Goal: Information Seeking & Learning: Learn about a topic

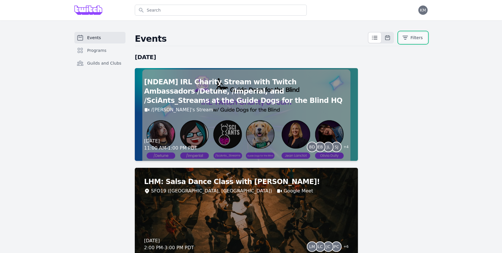
click at [415, 35] on button "Filters" at bounding box center [412, 38] width 29 height 12
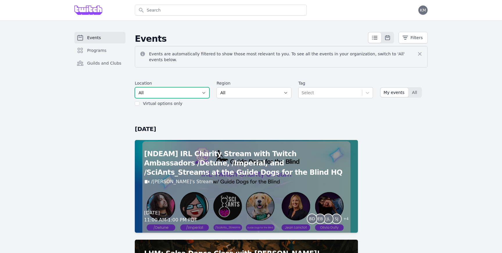
click at [191, 91] on select "All SEA81 Oscar ([GEOGRAPHIC_DATA], [GEOGRAPHIC_DATA]) LHR32 ([GEOGRAPHIC_DATA]…" at bounding box center [172, 92] width 75 height 11
select select "37"
click at [135, 87] on select "All SEA81 Oscar ([GEOGRAPHIC_DATA], [GEOGRAPHIC_DATA]) LHR32 ([GEOGRAPHIC_DATA]…" at bounding box center [172, 92] width 75 height 11
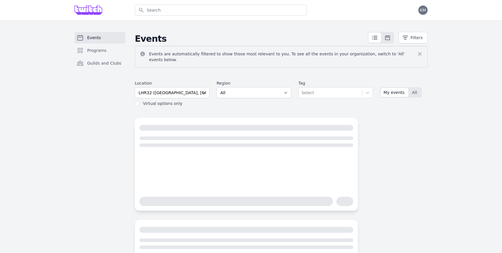
click at [406, 161] on div "Events Filters Events are automatically filtered to show those most relevant to…" at bounding box center [281, 223] width 293 height 383
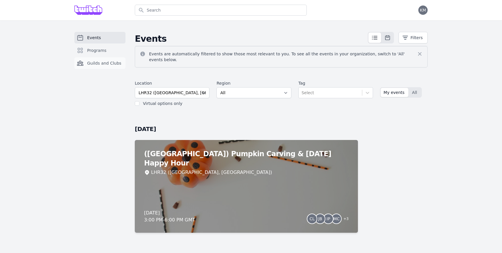
click at [110, 60] on link "Guilds and Clubs" at bounding box center [99, 63] width 51 height 12
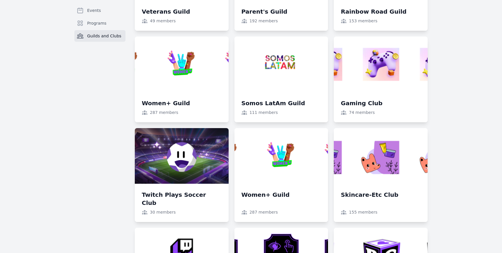
scroll to position [494, 0]
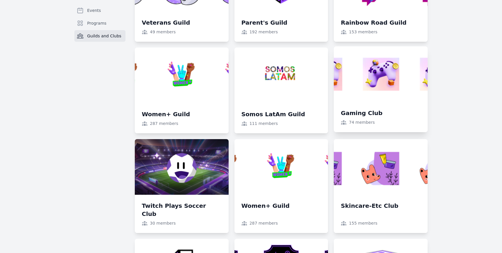
click at [394, 119] on link at bounding box center [380, 89] width 94 height 86
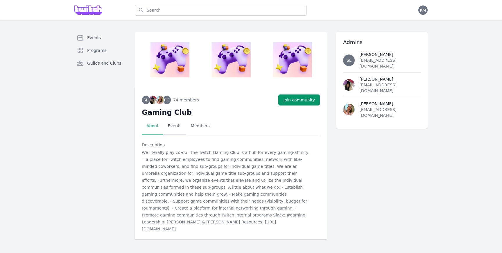
click at [177, 127] on link "Events" at bounding box center [174, 126] width 23 height 18
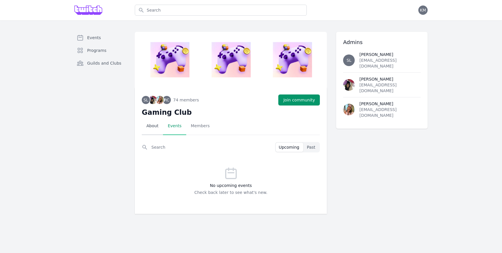
click at [158, 129] on link "About" at bounding box center [152, 126] width 21 height 18
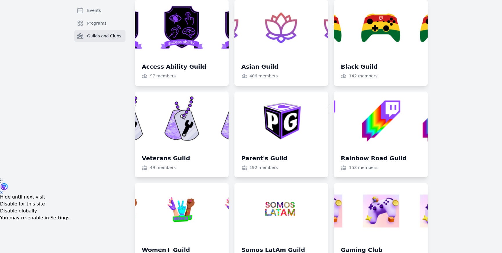
scroll to position [27, 0]
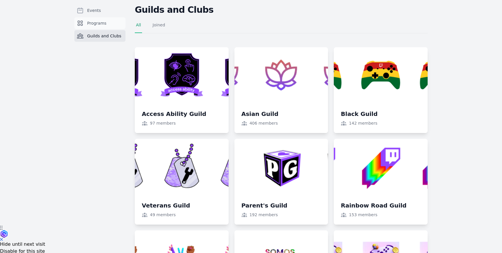
click at [111, 25] on link "Programs" at bounding box center [99, 23] width 51 height 12
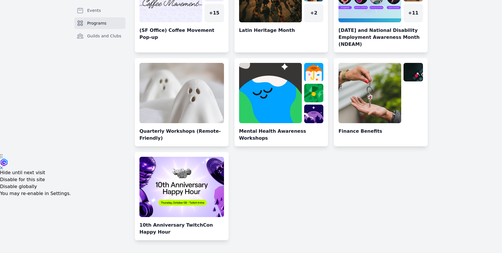
scroll to position [100, 0]
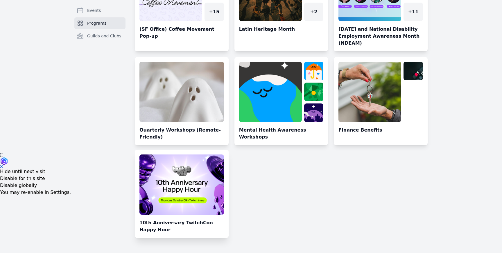
click at [186, 228] on link at bounding box center [182, 197] width 94 height 84
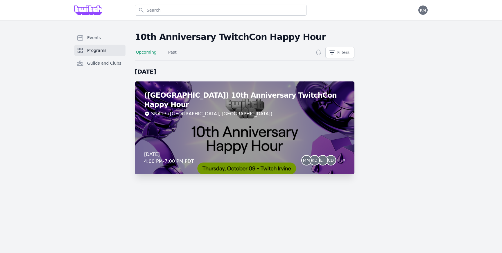
click at [205, 122] on div "([GEOGRAPHIC_DATA]) 10th Anniversary TwitchCon Happy Hour SNA17 ([GEOGRAPHIC_DA…" at bounding box center [244, 128] width 219 height 93
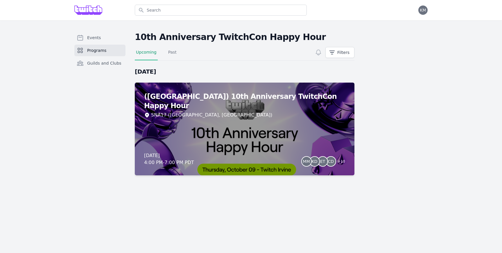
click at [116, 120] on div "Events Programs Guilds and Clubs" at bounding box center [99, 109] width 51 height 155
click at [176, 53] on link "Past" at bounding box center [172, 54] width 11 height 11
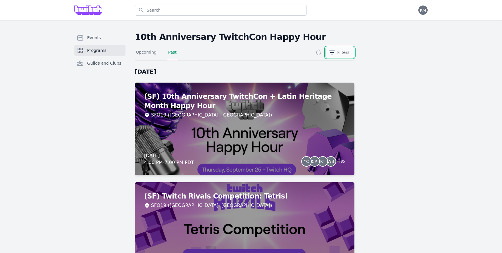
click at [335, 55] on button "Filters" at bounding box center [339, 52] width 29 height 11
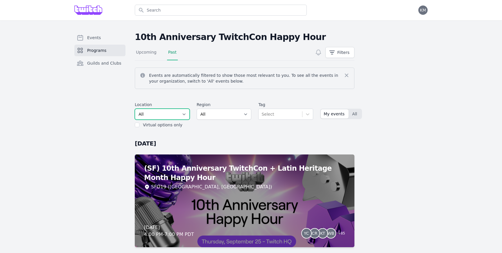
click at [173, 112] on select "All SEA81 Oscar ([GEOGRAPHIC_DATA], [GEOGRAPHIC_DATA]) LHR32 ([GEOGRAPHIC_DATA]…" at bounding box center [162, 114] width 55 height 11
select select "37"
click at [135, 109] on select "All SEA81 Oscar ([GEOGRAPHIC_DATA], [GEOGRAPHIC_DATA]) LHR32 ([GEOGRAPHIC_DATA]…" at bounding box center [162, 114] width 55 height 11
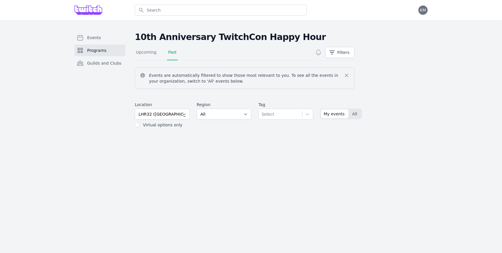
click at [385, 79] on main "10th Anniversary TwitchCon Happy Hour Upcoming Past Filters Events are automati…" at bounding box center [281, 86] width 293 height 108
click at [348, 75] on icon at bounding box center [346, 76] width 6 height 6
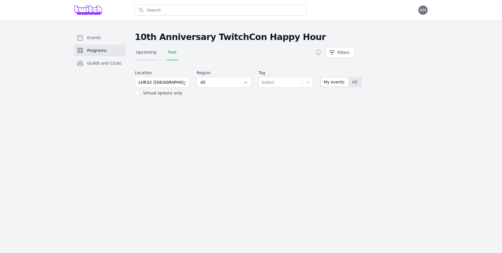
click at [151, 53] on link "Upcoming" at bounding box center [146, 54] width 23 height 11
click at [97, 38] on span "Events" at bounding box center [94, 38] width 14 height 6
